Goal: Task Accomplishment & Management: Use online tool/utility

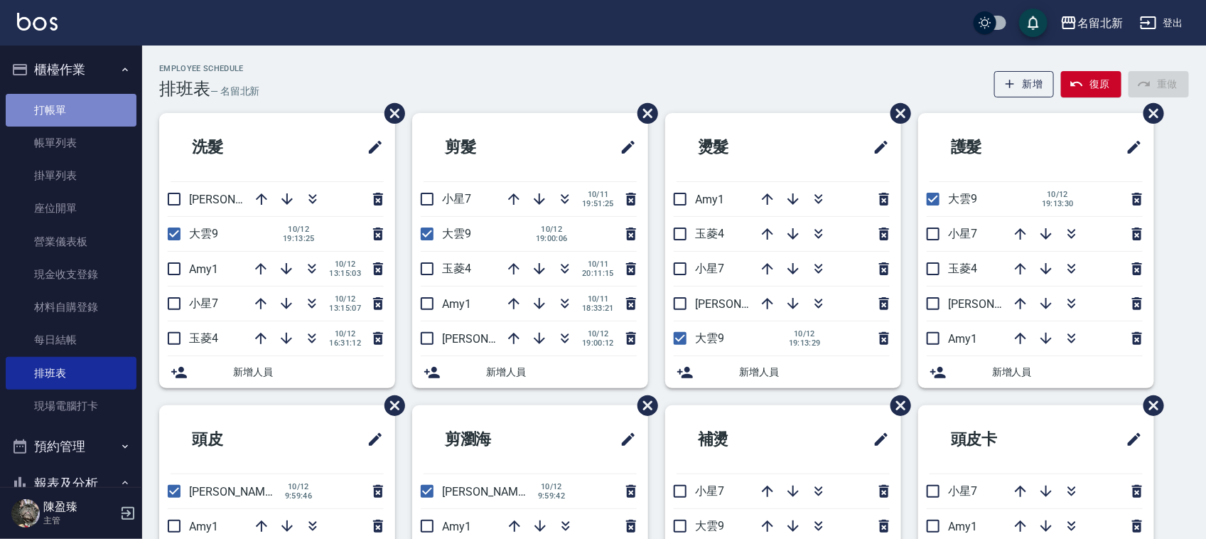
click at [73, 111] on link "打帳單" at bounding box center [71, 110] width 131 height 33
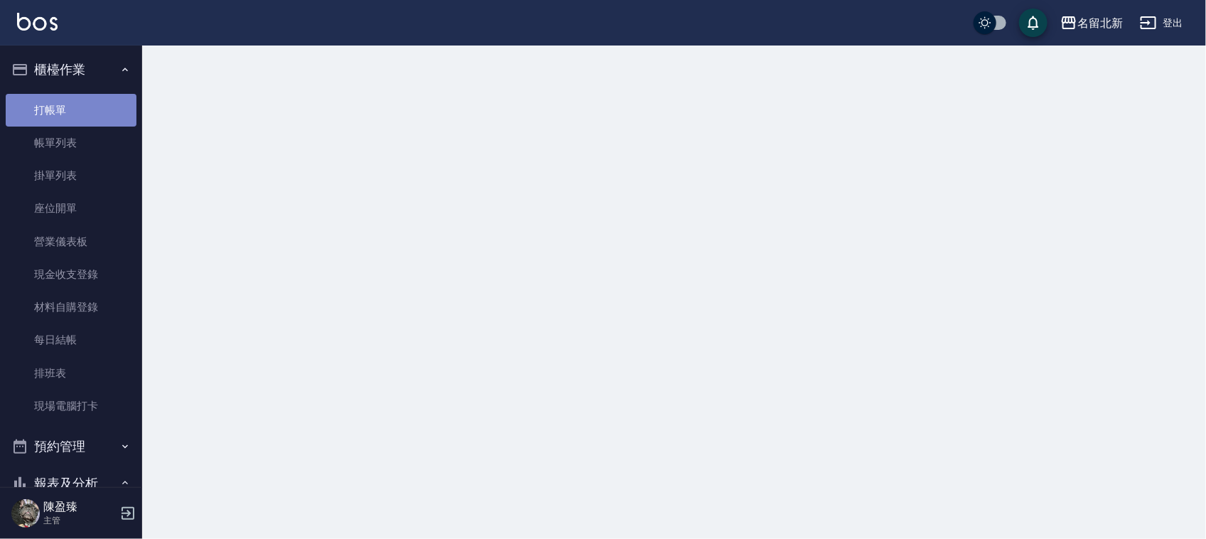
click at [73, 110] on link "打帳單" at bounding box center [71, 110] width 131 height 33
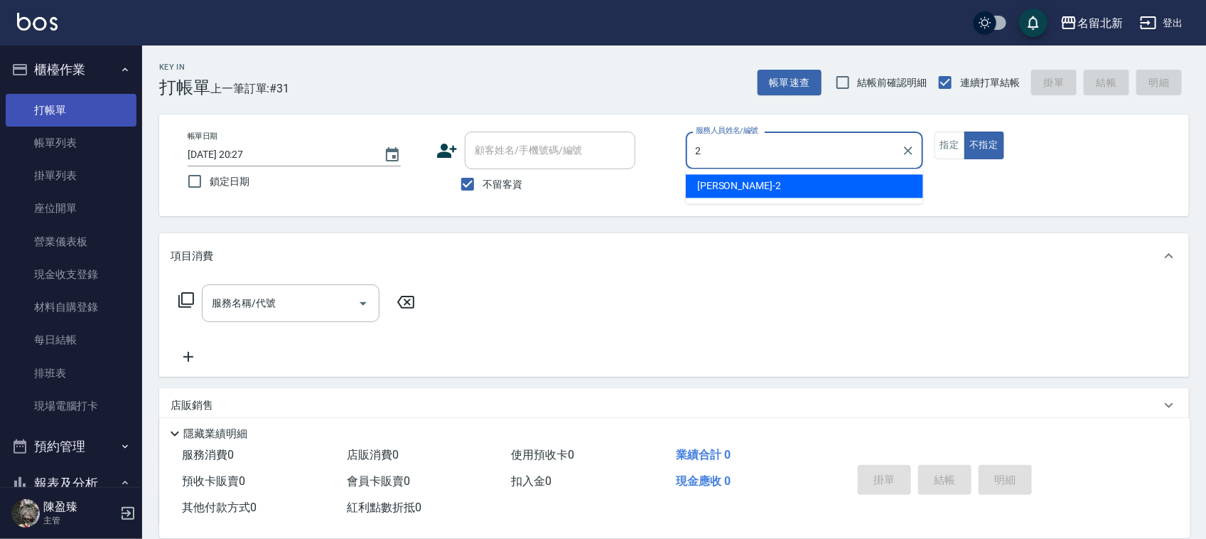
type input "詩芳-2"
type button "false"
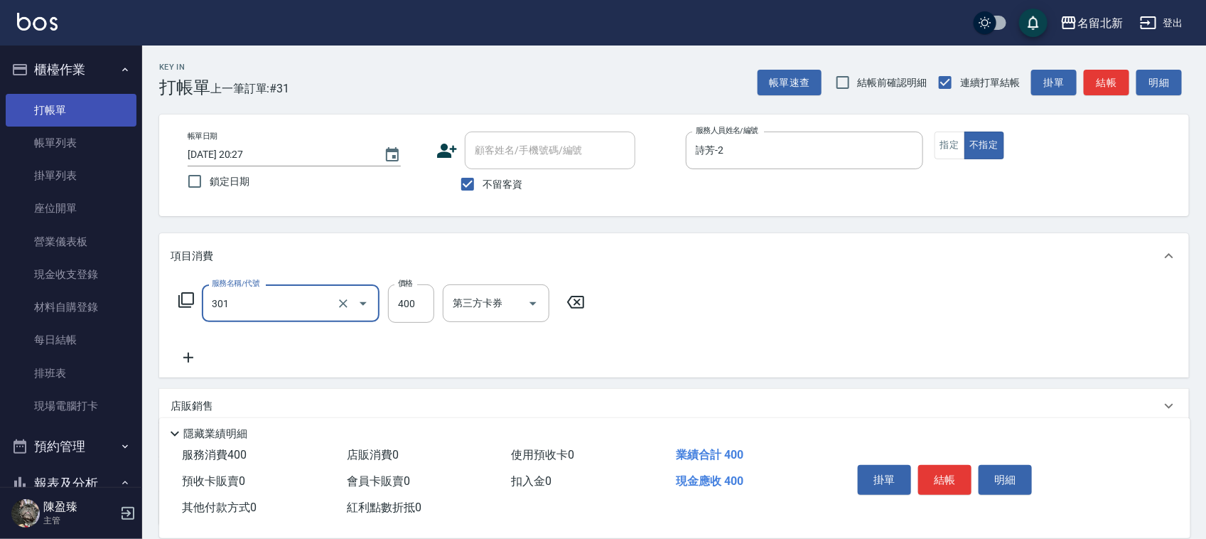
type input "造型剪髮(301)"
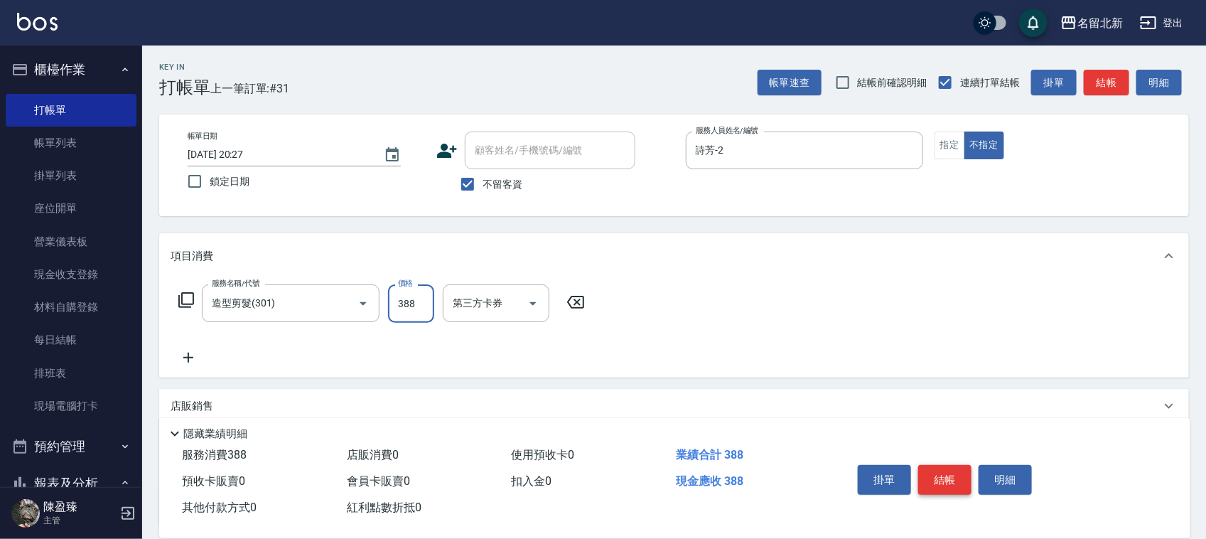
type input "388"
click at [927, 465] on button "結帳" at bounding box center [944, 480] width 53 height 30
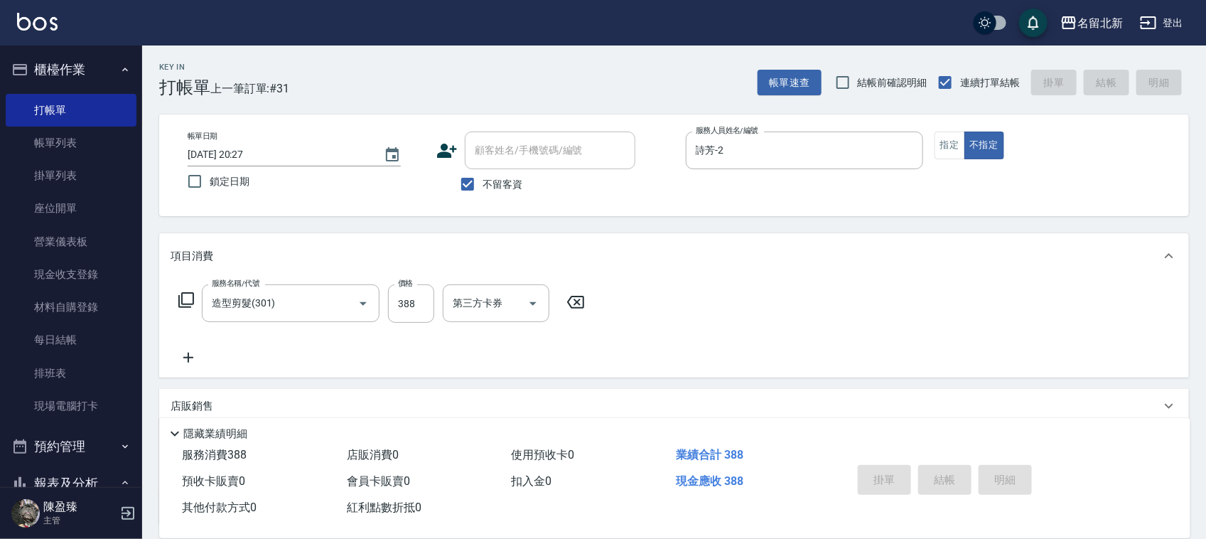
type input "[DATE] 20:28"
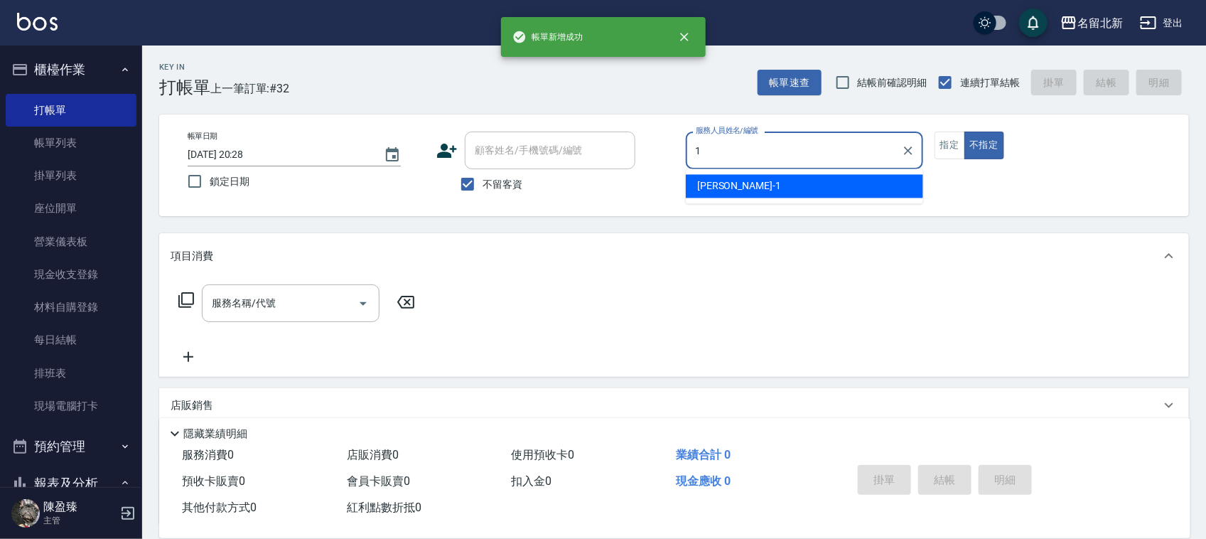
type input "[PERSON_NAME]-1"
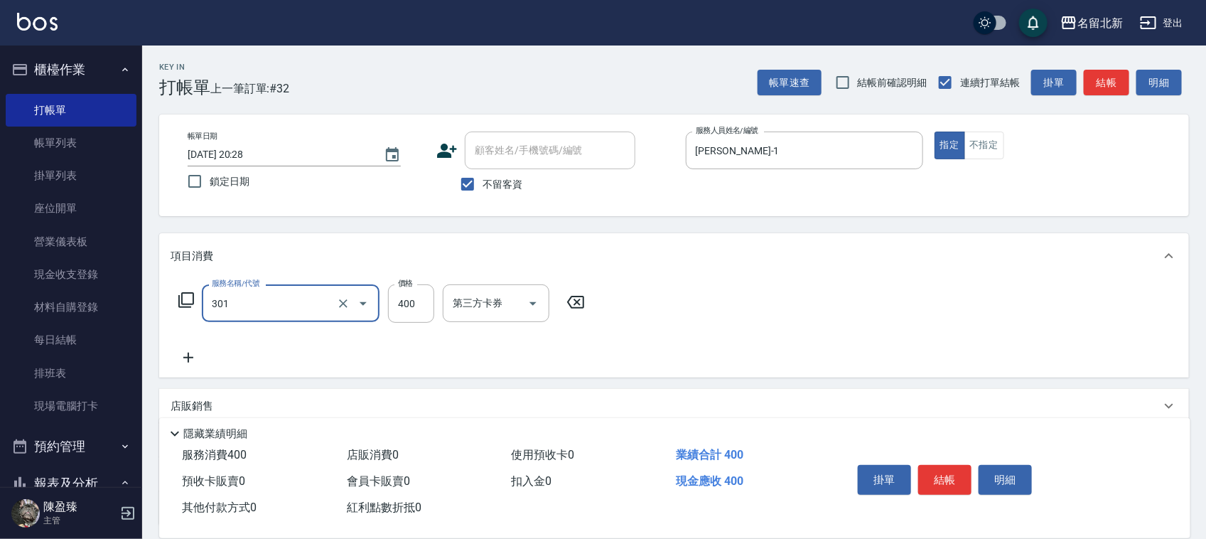
type input "造型剪髮(301)"
type input "360"
click at [926, 465] on button "結帳" at bounding box center [944, 480] width 53 height 30
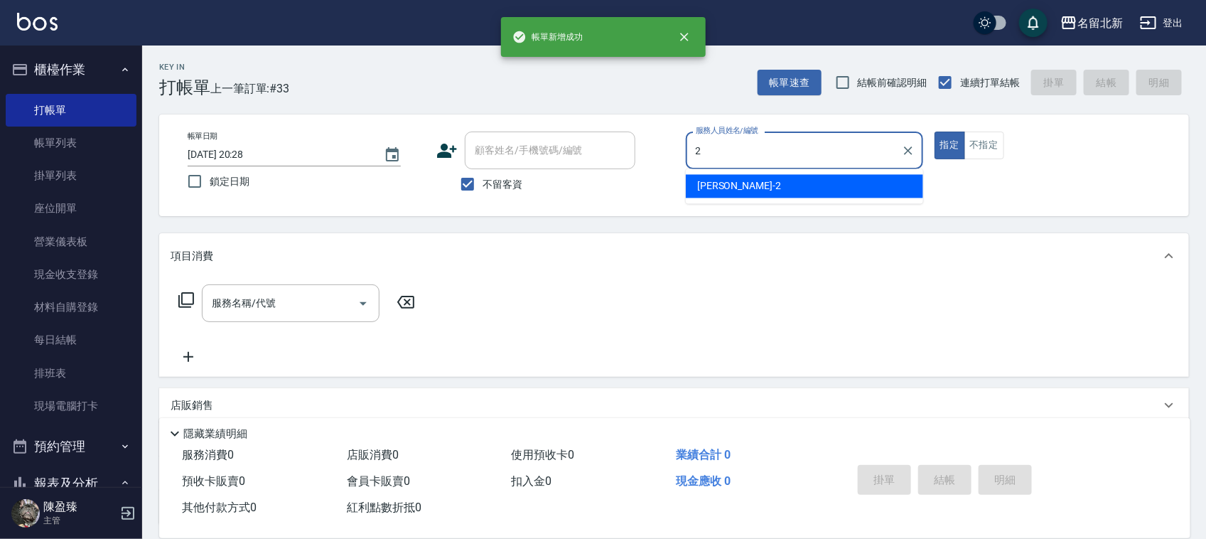
type input "詩芳-2"
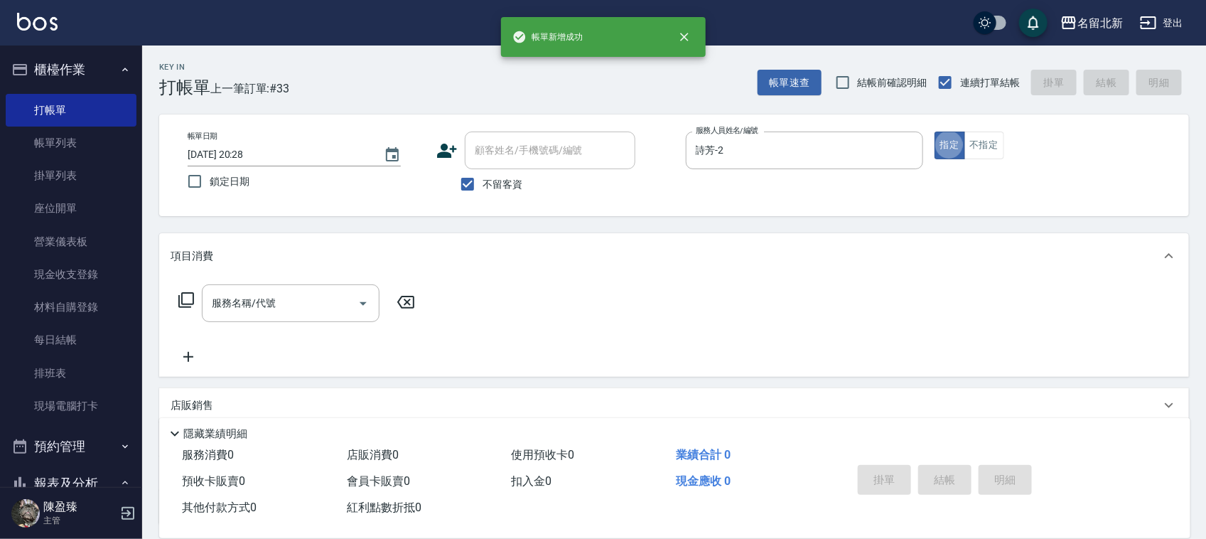
type button "true"
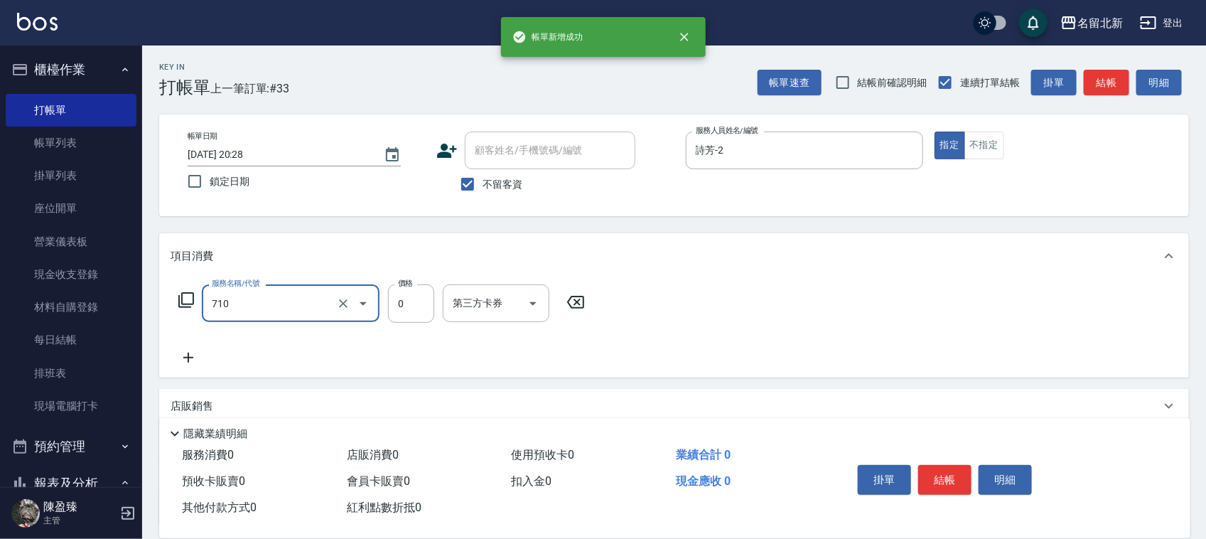
type input "互助100(710)"
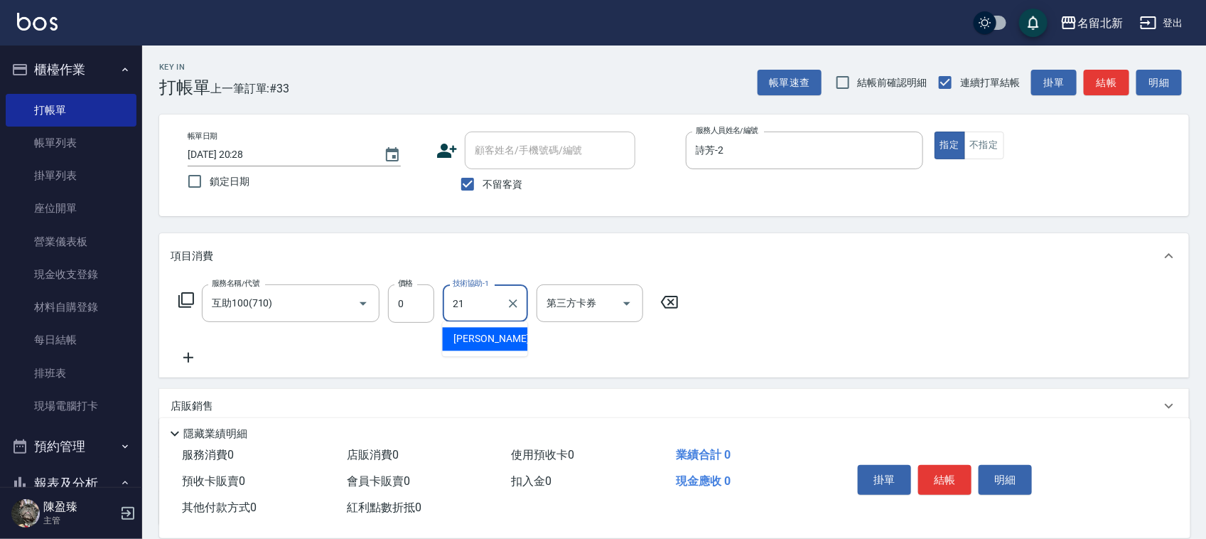
type input "[PERSON_NAME]-21"
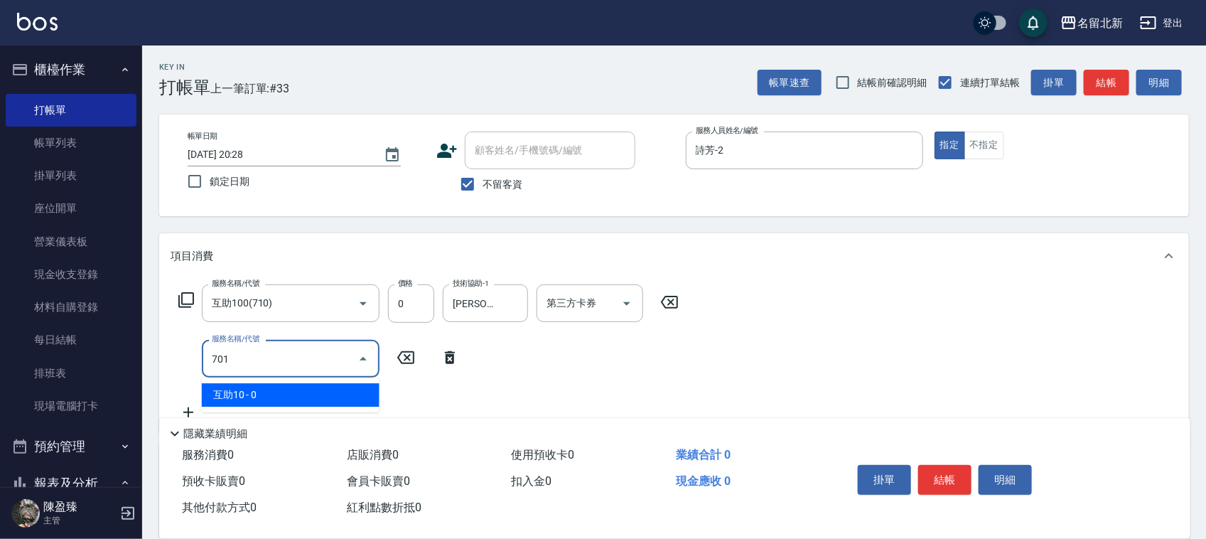
type input "互助10(701)"
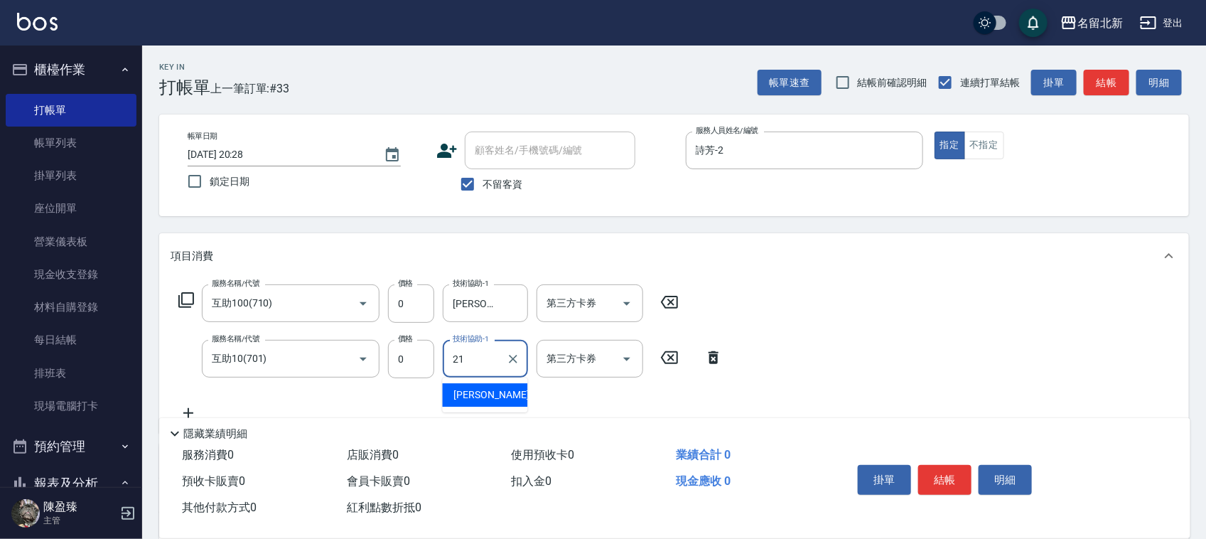
type input "[PERSON_NAME]-21"
click at [926, 465] on button "結帳" at bounding box center [944, 480] width 53 height 30
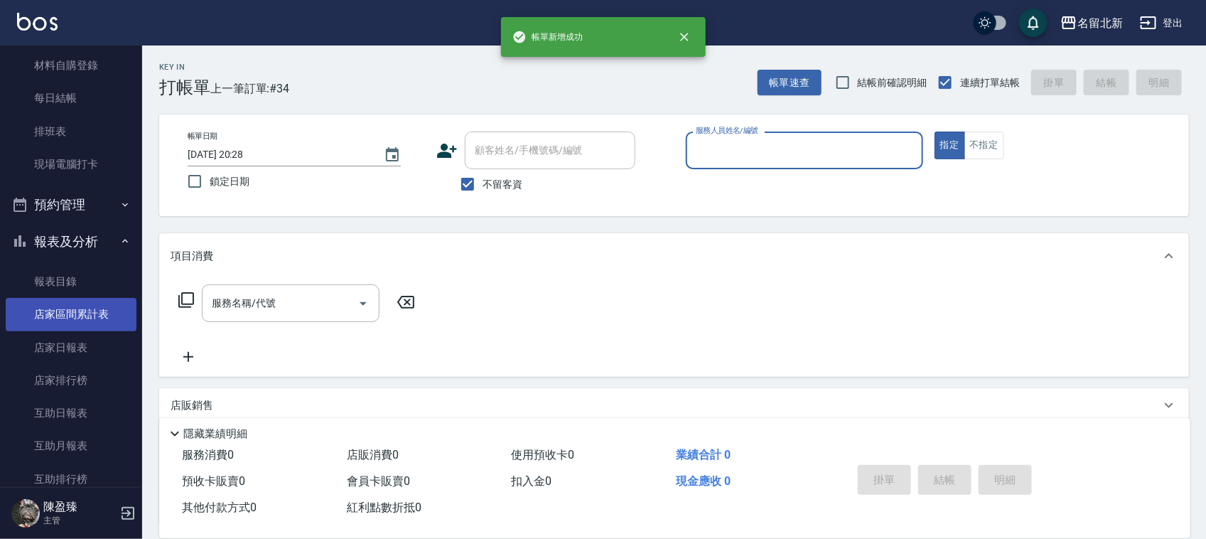
scroll to position [266, 0]
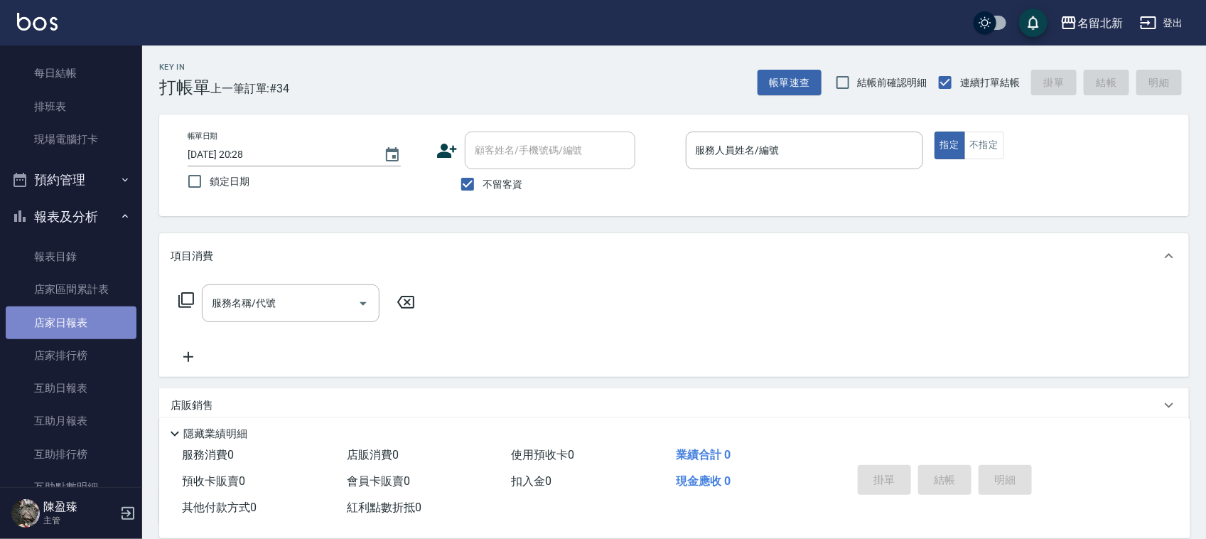
click at [92, 331] on link "店家日報表" at bounding box center [71, 322] width 131 height 33
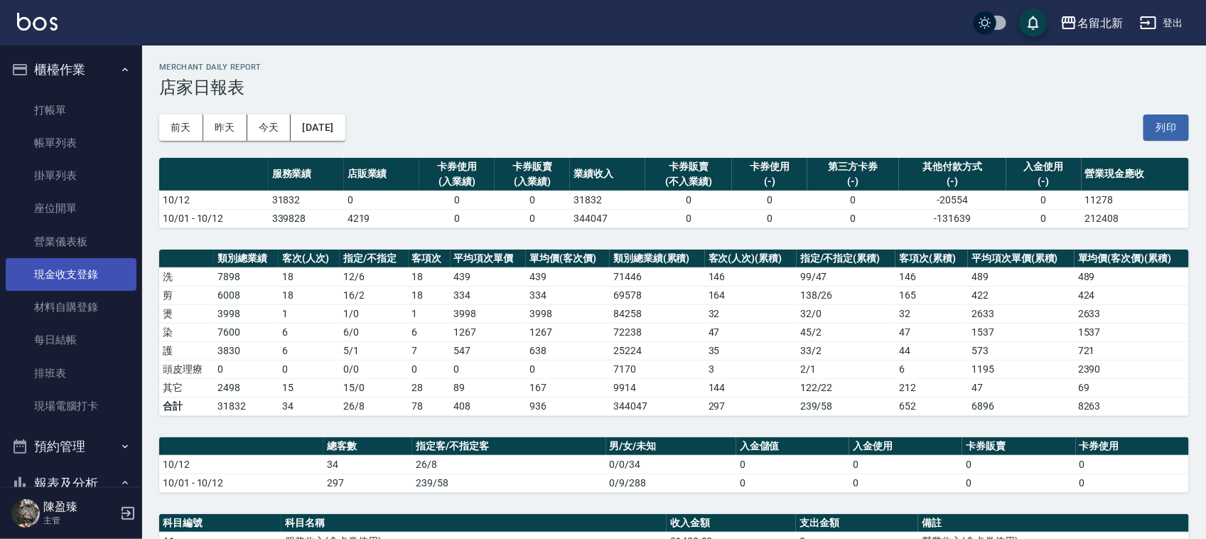
click at [72, 272] on link "現金收支登錄" at bounding box center [71, 274] width 131 height 33
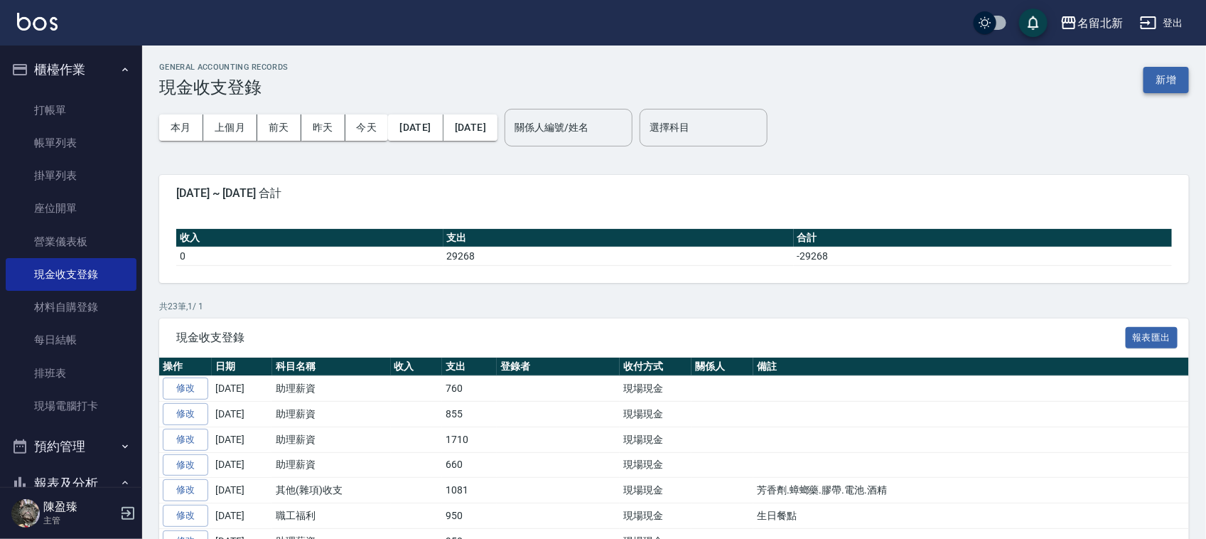
click at [1173, 76] on button "新增" at bounding box center [1165, 80] width 45 height 26
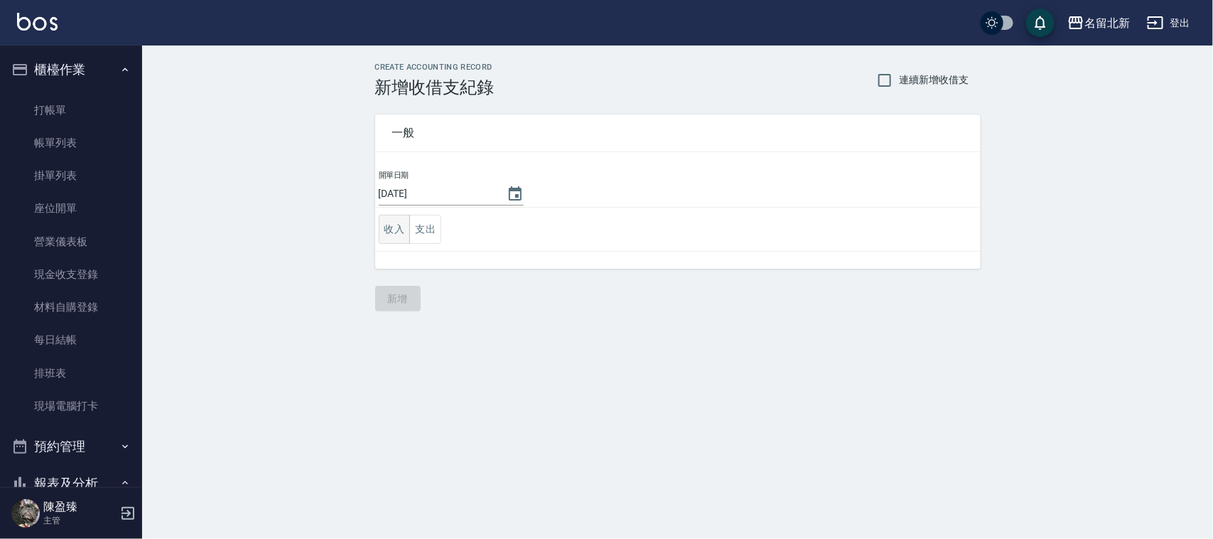
click at [406, 232] on button "收入" at bounding box center [395, 229] width 32 height 29
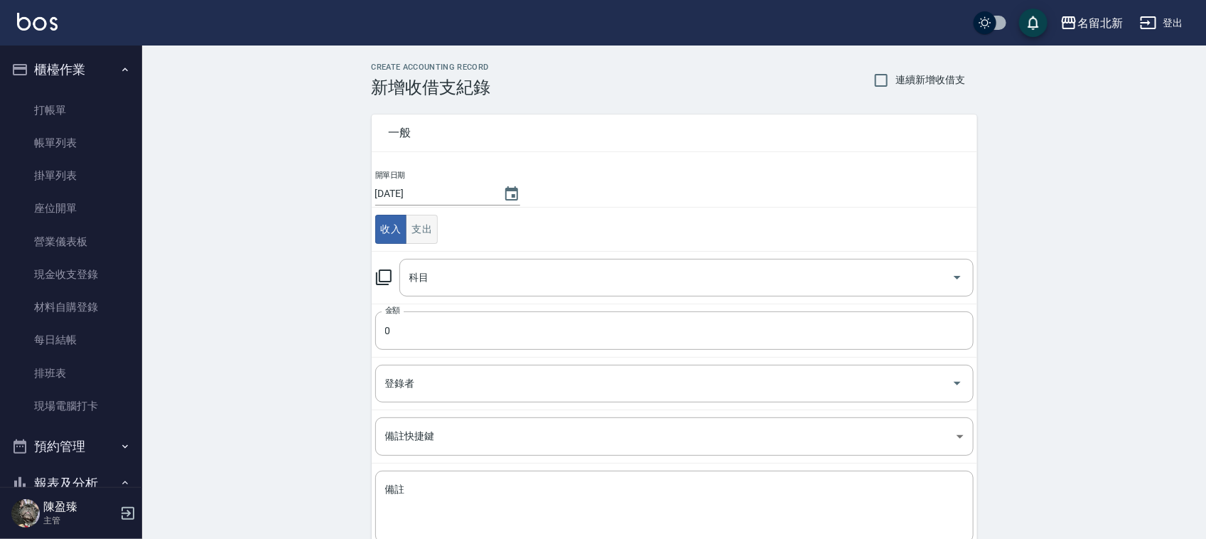
drag, startPoint x: 424, startPoint y: 232, endPoint x: 438, endPoint y: 236, distance: 14.6
click at [429, 230] on button "支出" at bounding box center [422, 229] width 32 height 29
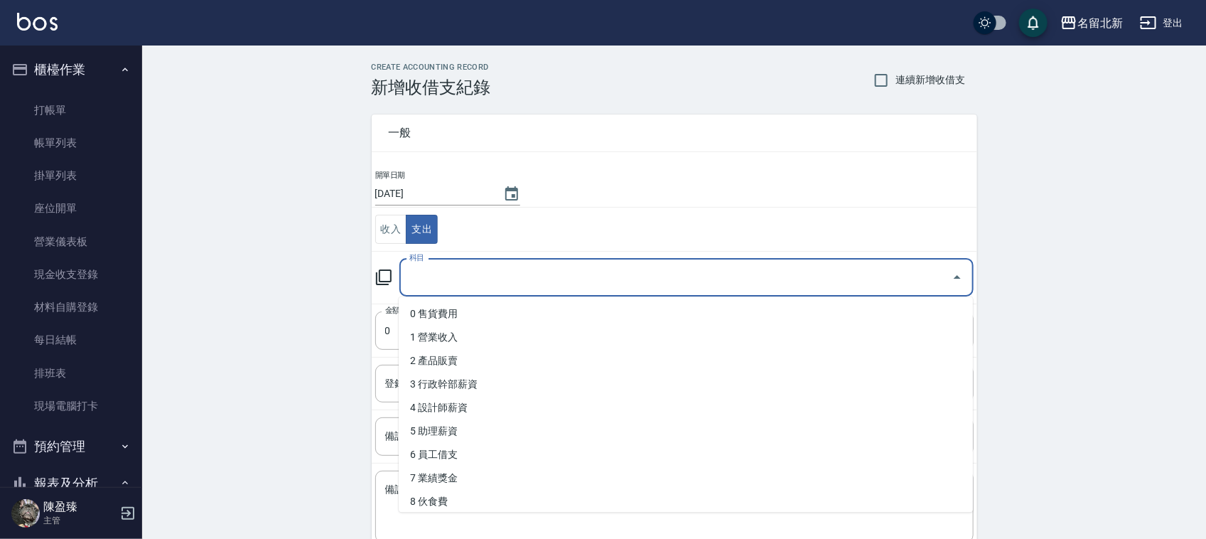
click at [453, 279] on input "科目" at bounding box center [676, 277] width 540 height 25
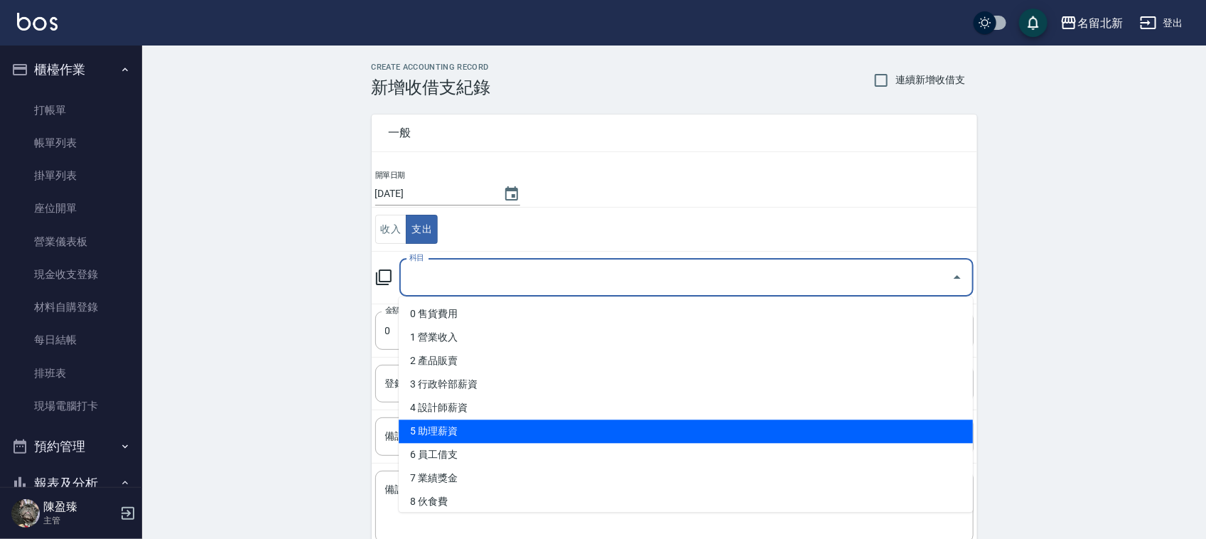
click at [458, 431] on li "5 助理薪資" at bounding box center [686, 431] width 574 height 23
type input "5 助理薪資"
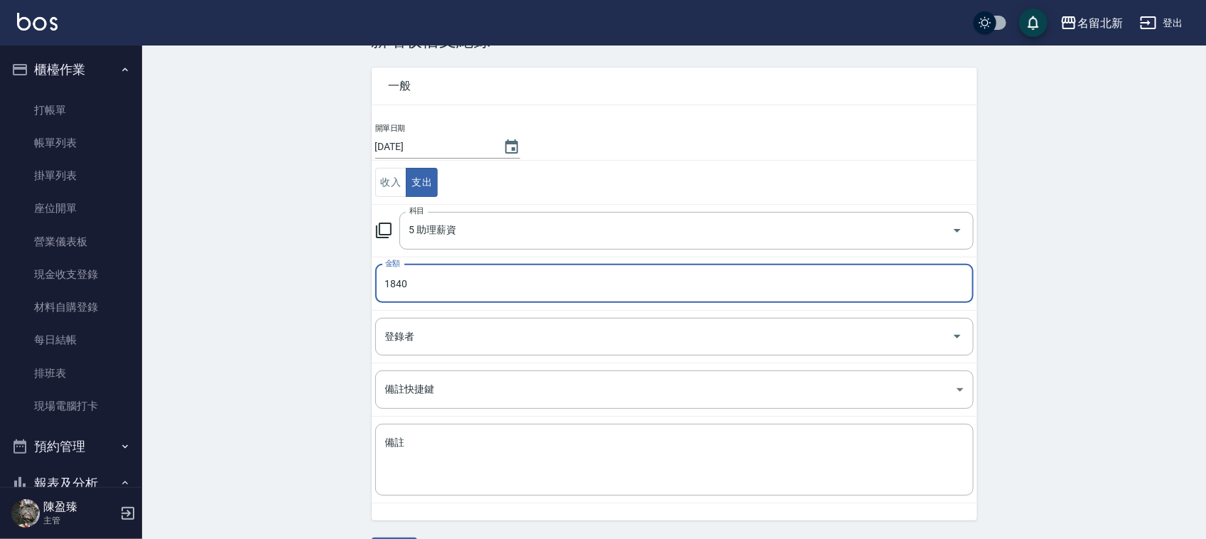
scroll to position [90, 0]
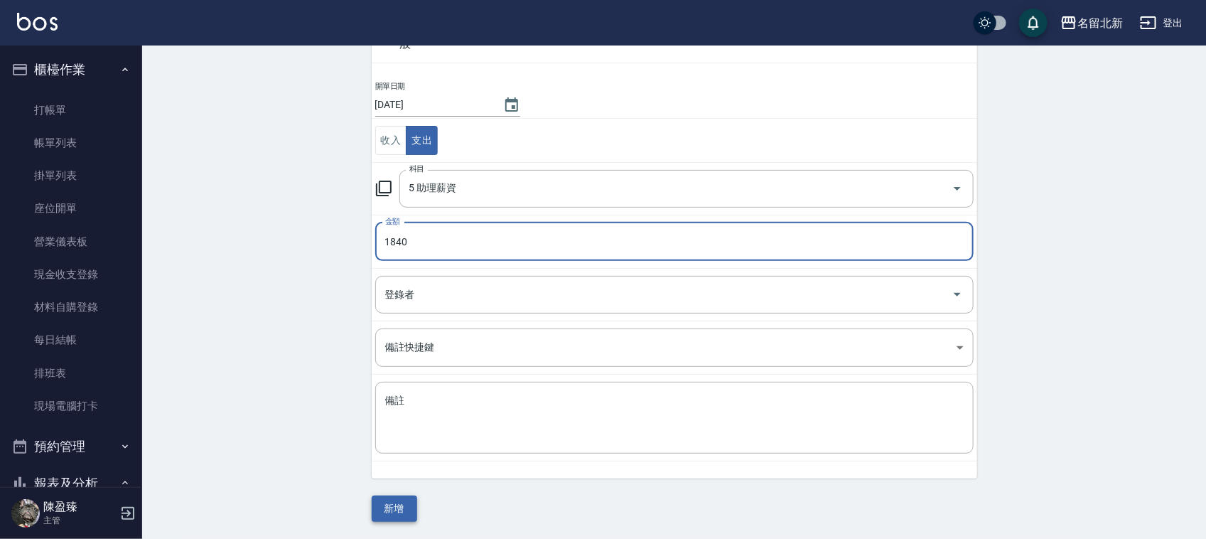
type input "1840"
click at [406, 503] on button "新增" at bounding box center [394, 508] width 45 height 26
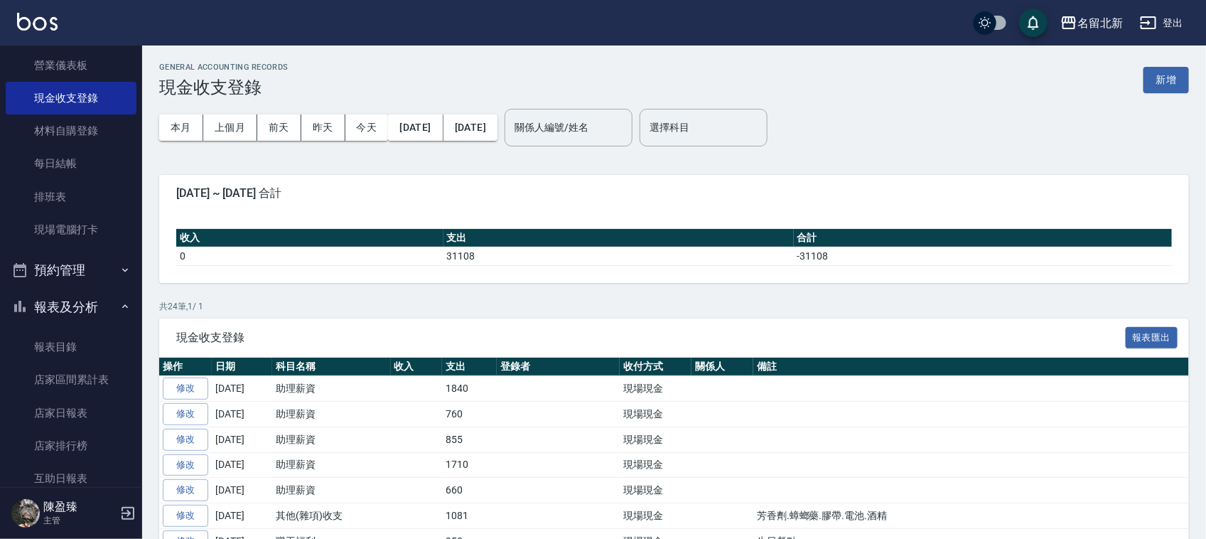
scroll to position [178, 0]
click at [68, 395] on link "店家日報表" at bounding box center [71, 411] width 131 height 33
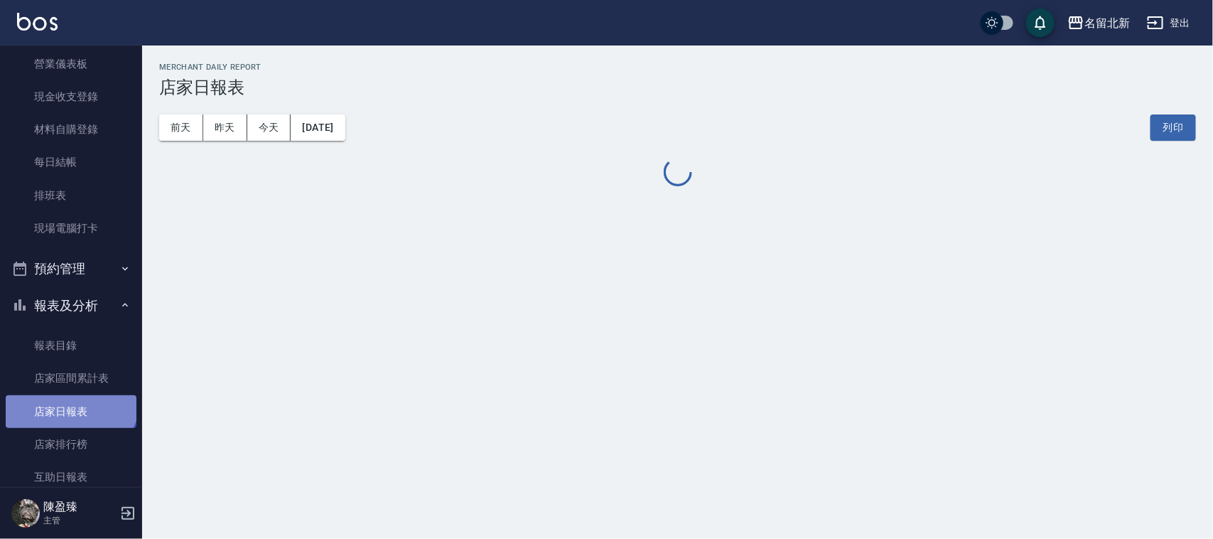
click at [69, 396] on link "店家日報表" at bounding box center [71, 411] width 131 height 33
click at [69, 397] on link "店家日報表" at bounding box center [71, 411] width 131 height 33
click at [70, 397] on link "店家日報表" at bounding box center [71, 411] width 131 height 33
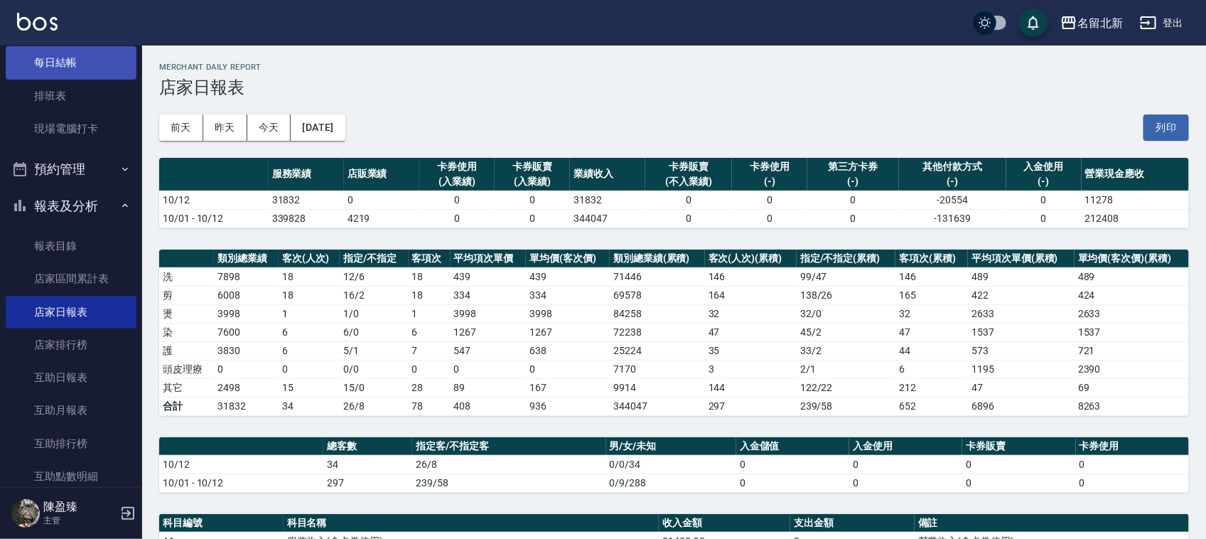
scroll to position [89, 0]
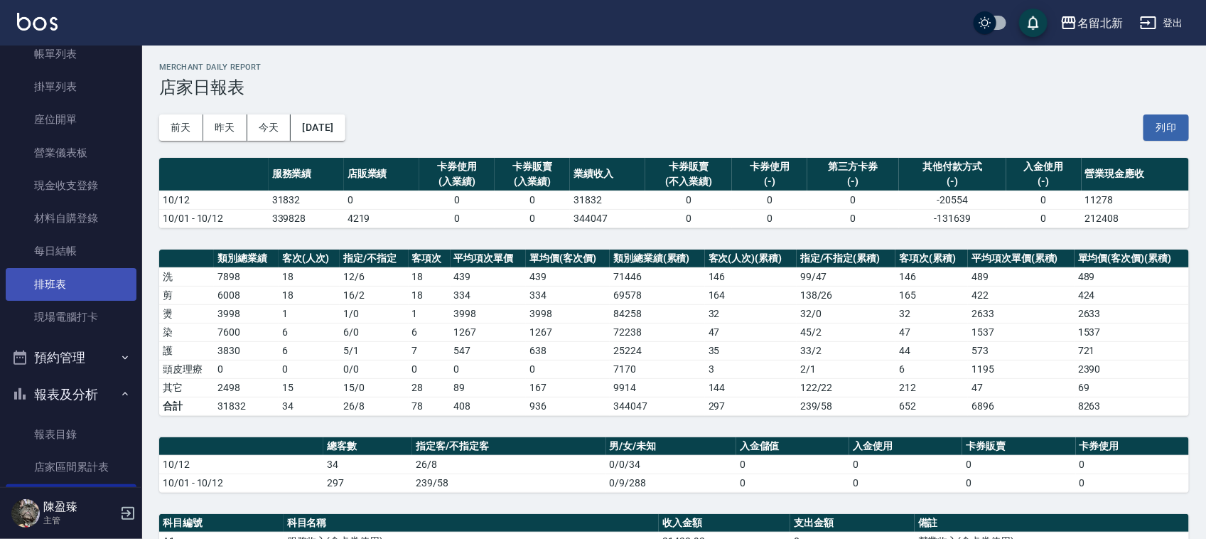
click at [87, 281] on link "排班表" at bounding box center [71, 284] width 131 height 33
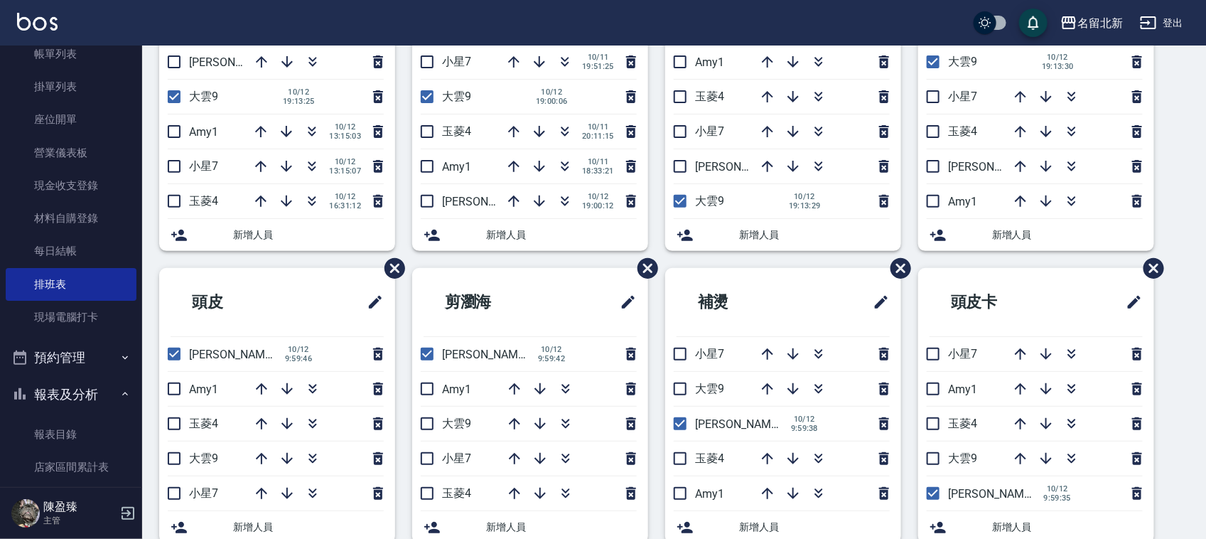
scroll to position [129, 0]
